Goal: Information Seeking & Learning: Compare options

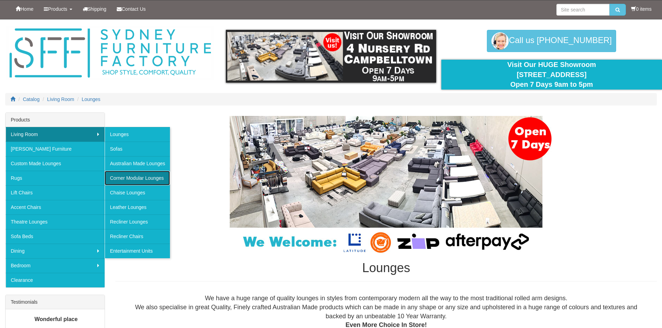
click at [130, 177] on link "Corner Modular Lounges" at bounding box center [137, 178] width 65 height 15
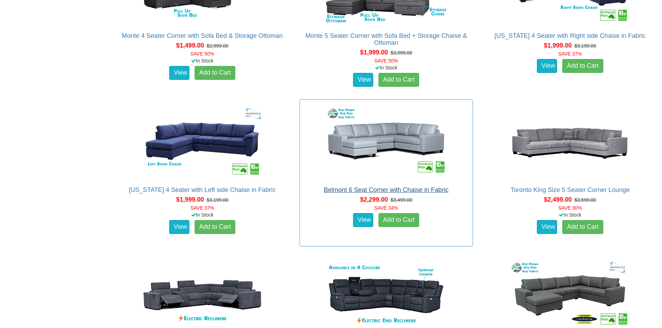
scroll to position [556, 0]
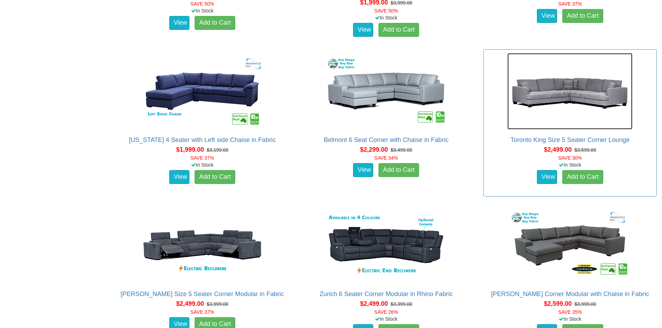
click at [542, 90] on img at bounding box center [569, 91] width 125 height 76
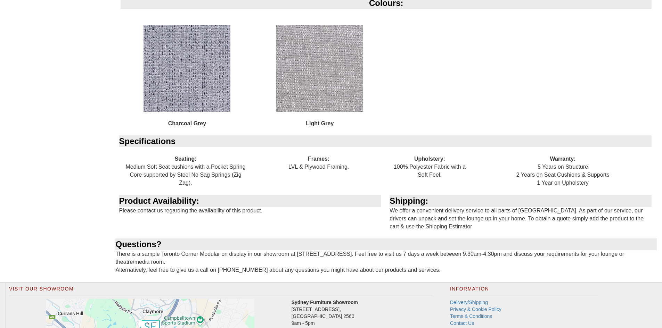
scroll to position [730, 0]
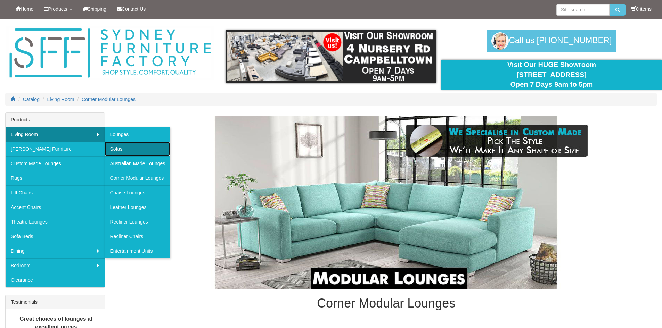
click at [118, 151] on link "Sofas" at bounding box center [137, 149] width 65 height 15
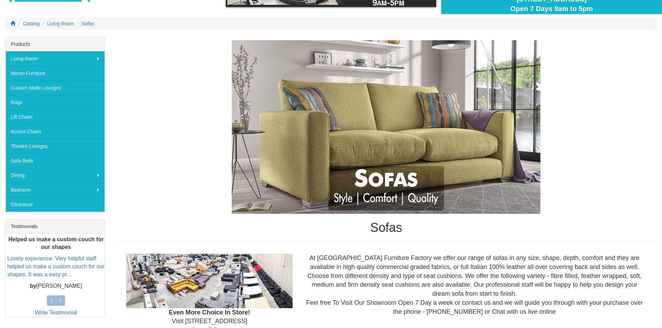
scroll to position [69, 0]
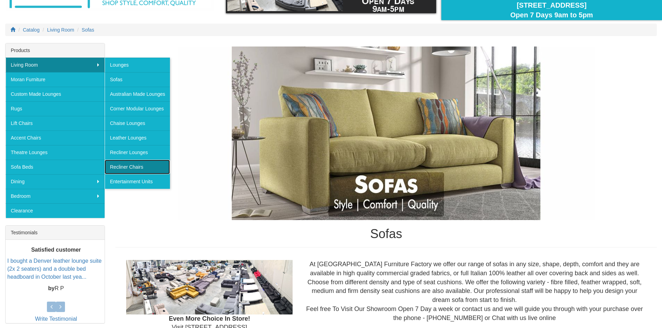
click at [129, 164] on link "Recliner Chairs" at bounding box center [137, 167] width 65 height 15
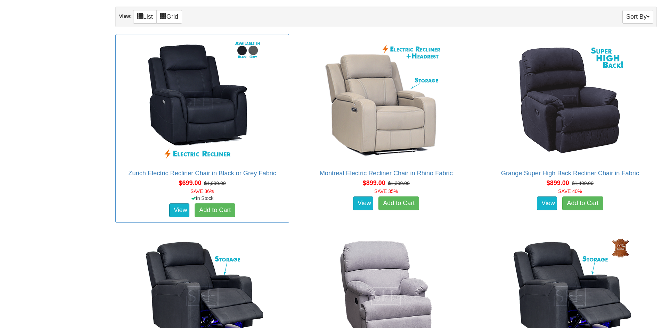
scroll to position [382, 0]
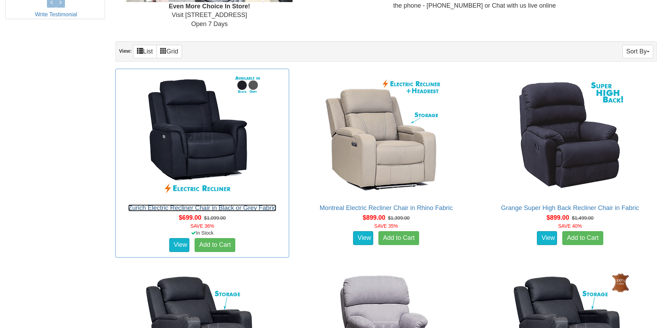
click at [191, 209] on link "Zurich Electric Recliner Chair in Black or Grey Fabric" at bounding box center [202, 208] width 148 height 7
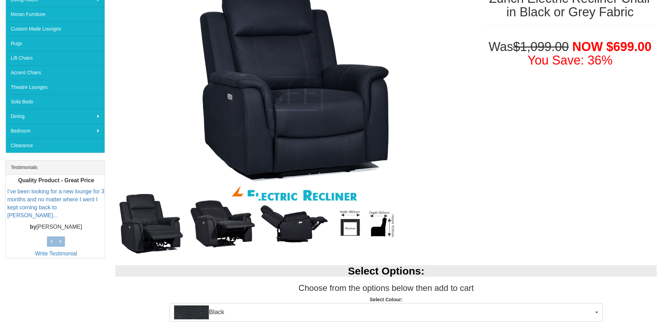
scroll to position [139, 0]
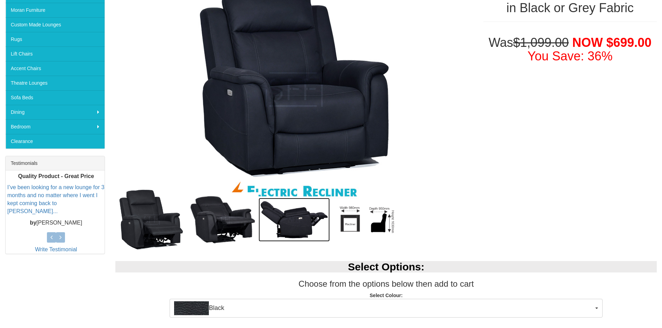
click at [294, 221] on img at bounding box center [295, 220] width 72 height 44
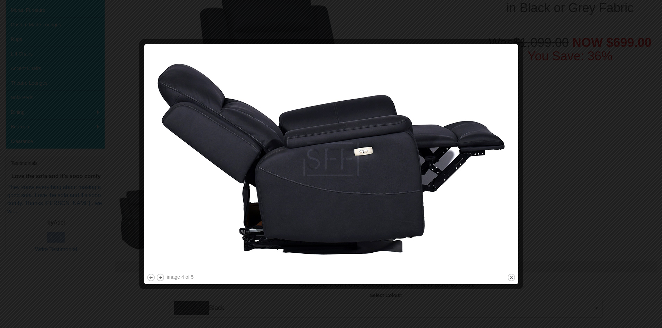
click at [362, 147] on img at bounding box center [331, 160] width 369 height 226
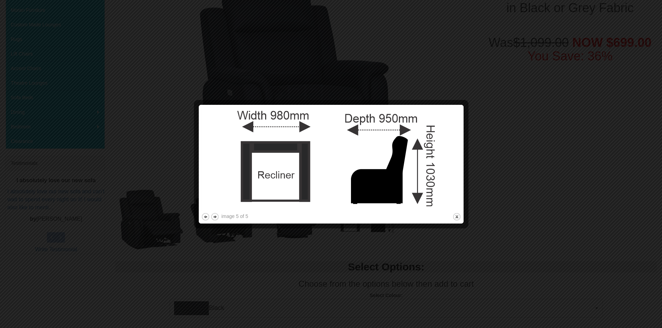
click at [541, 130] on div at bounding box center [331, 164] width 662 height 328
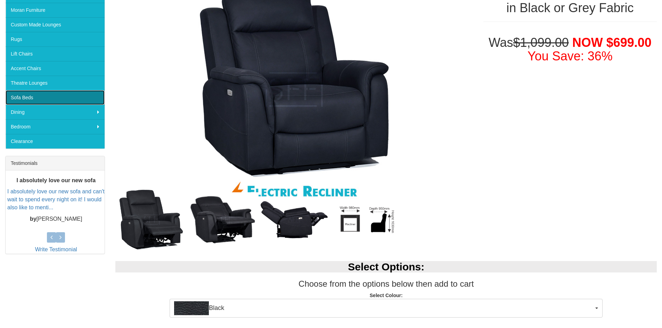
click at [32, 96] on link "Sofa Beds" at bounding box center [55, 97] width 99 height 15
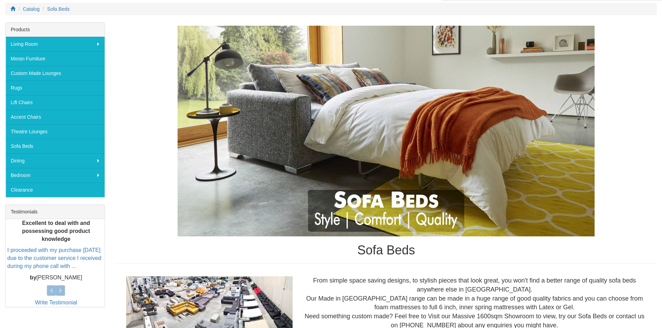
scroll to position [83, 0]
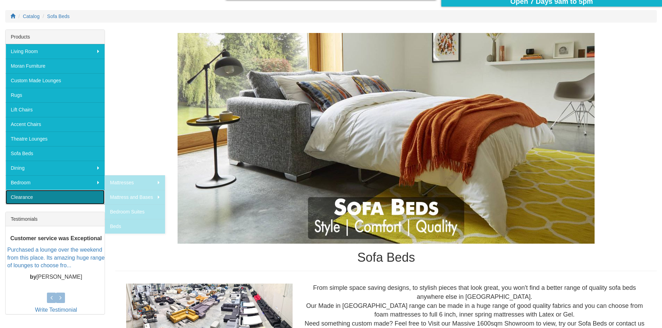
click at [25, 195] on link "Clearance" at bounding box center [55, 197] width 99 height 15
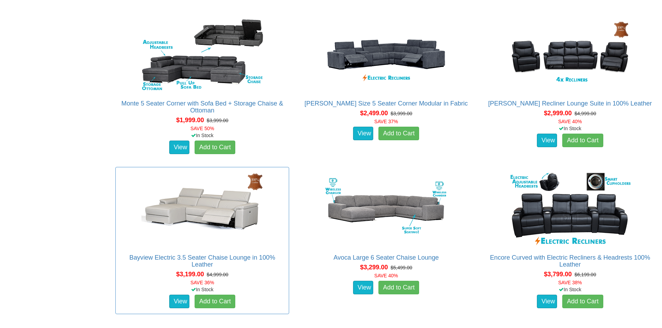
scroll to position [452, 0]
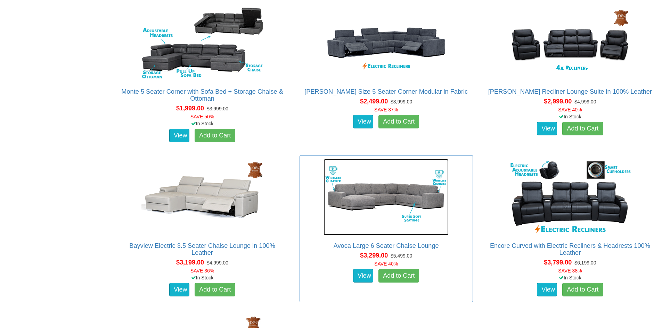
click at [370, 190] on img at bounding box center [386, 197] width 125 height 76
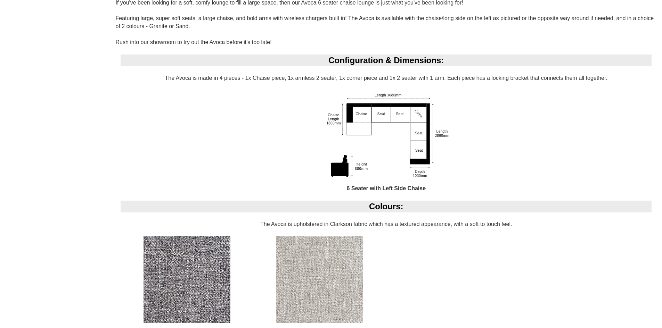
scroll to position [486, 0]
